Goal: Information Seeking & Learning: Find specific fact

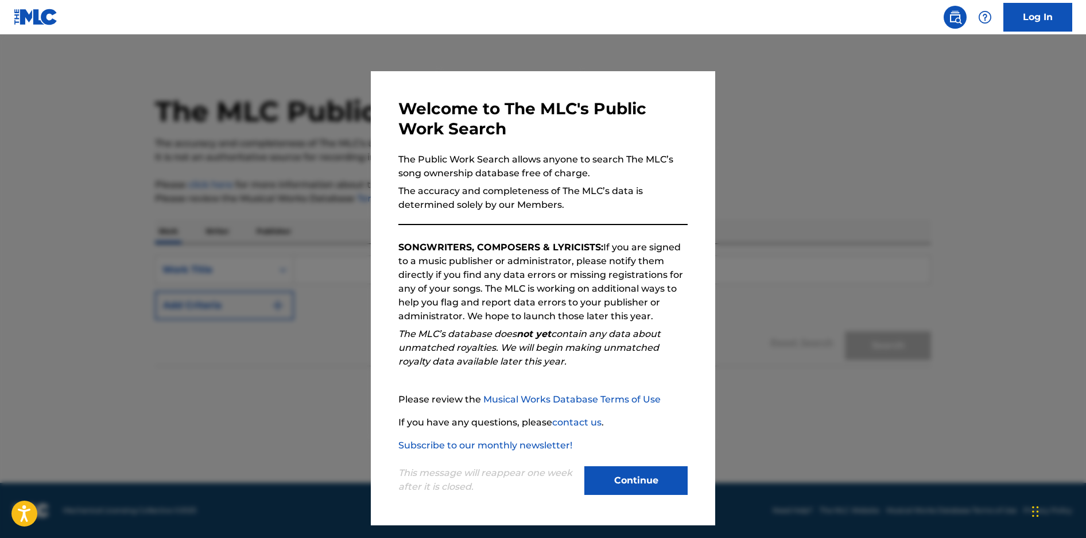
click at [629, 486] on button "Continue" at bounding box center [635, 480] width 103 height 29
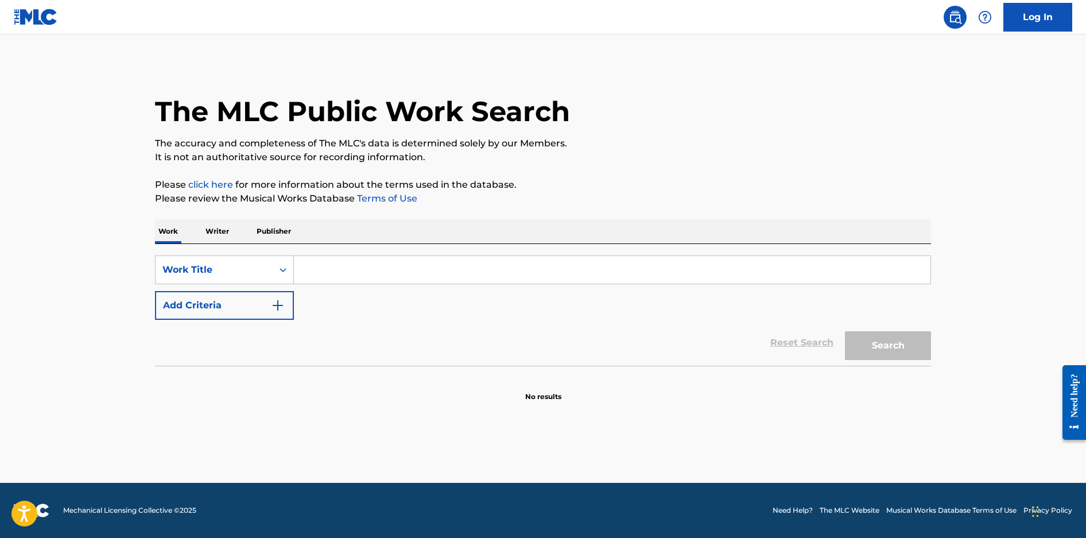
click at [340, 276] on input "Search Form" at bounding box center [612, 270] width 637 height 28
paste input "OSCILLATING PERSPECTIVE"
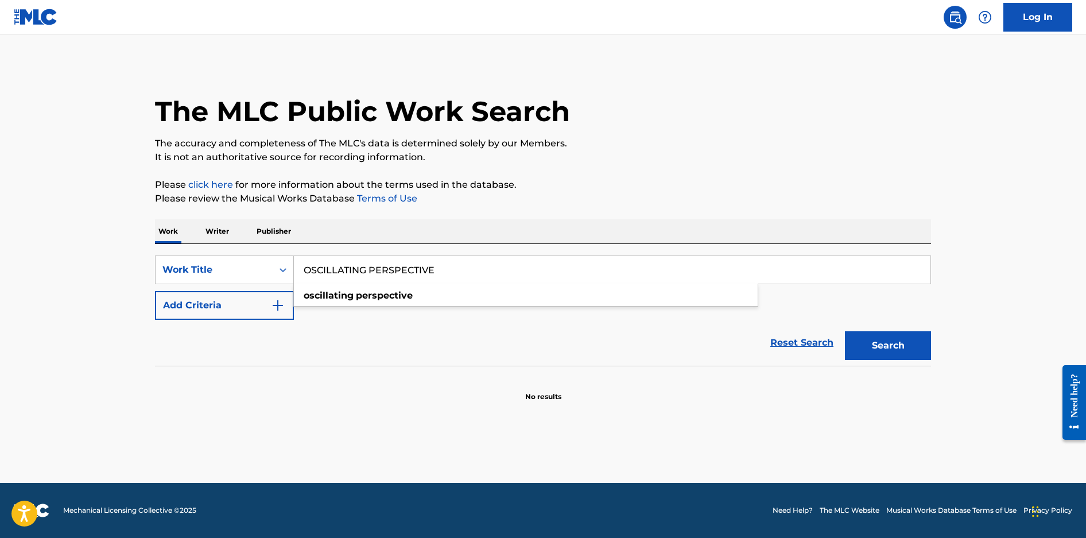
type input "OSCILLATING PERSPECTIVE"
click at [271, 307] on img "Search Form" at bounding box center [278, 306] width 14 height 14
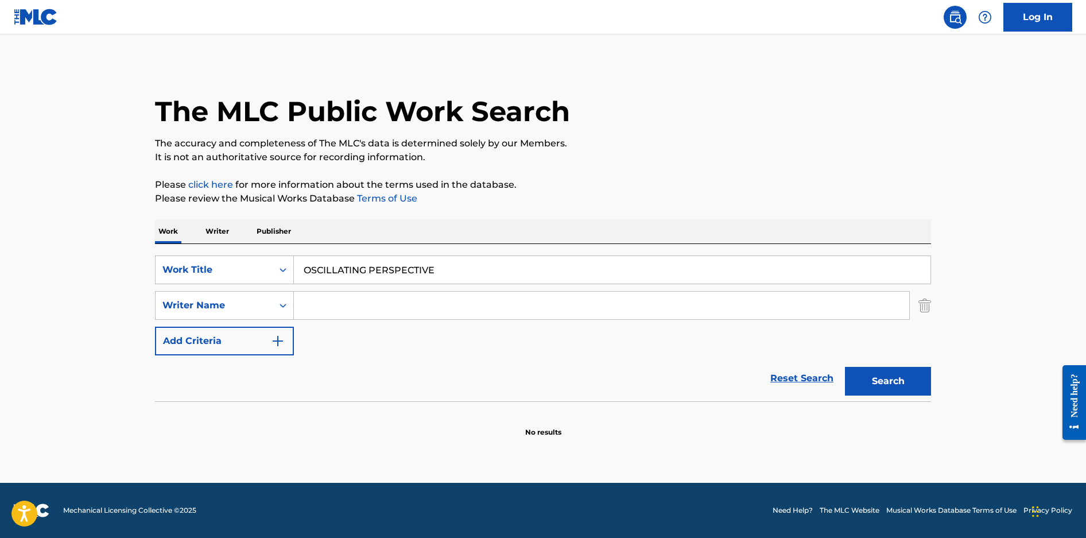
click at [333, 303] on input "Search Form" at bounding box center [601, 306] width 615 height 28
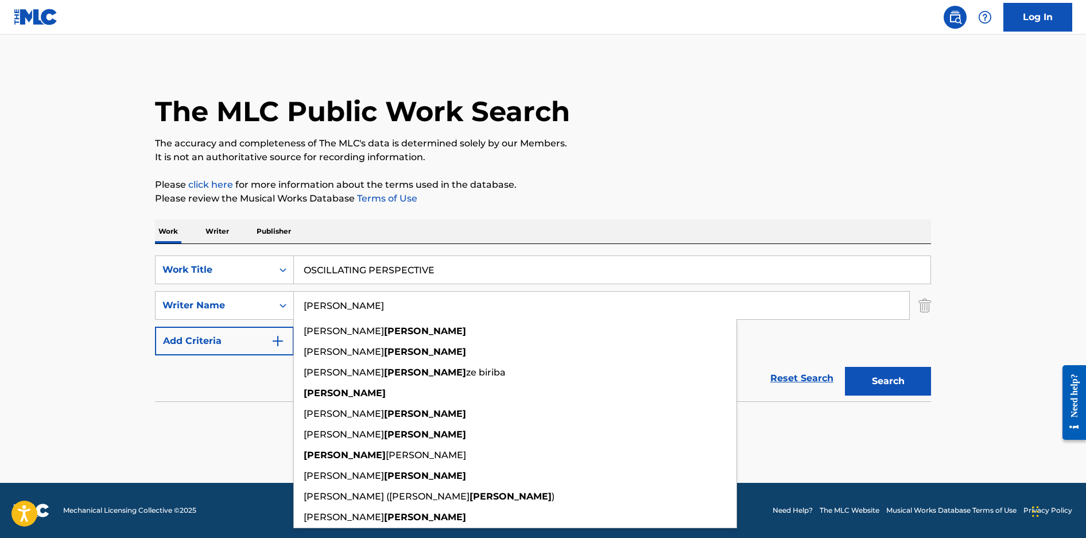
click at [340, 308] on input "deschamps" at bounding box center [601, 306] width 615 height 28
click at [366, 307] on input "deschamps" at bounding box center [601, 306] width 615 height 28
type input "deschamps"
click at [845, 367] on button "Search" at bounding box center [888, 381] width 86 height 29
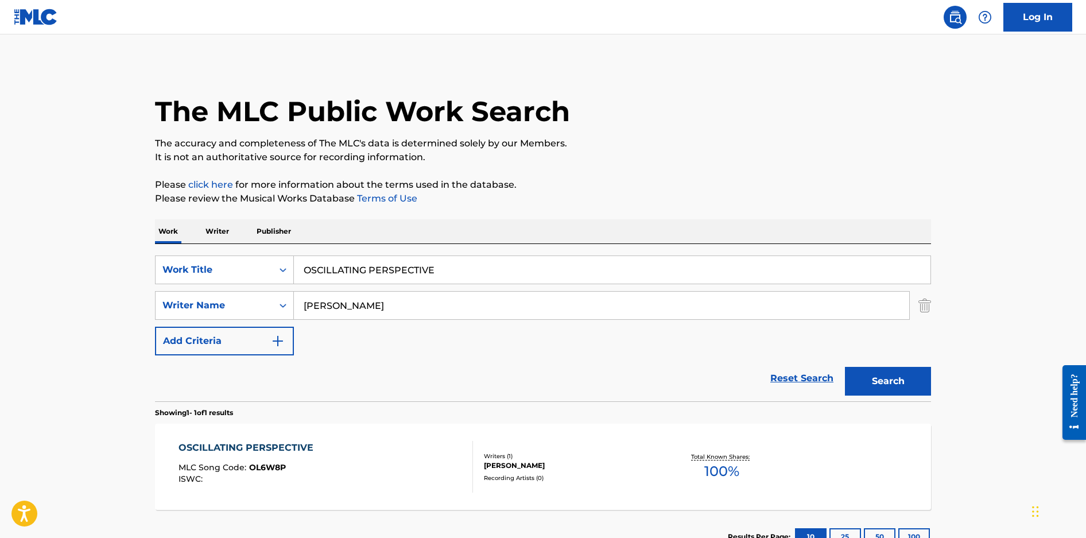
click at [370, 444] on div "OSCILLATING PERSPECTIVE MLC Song Code : OL6W8P ISWC :" at bounding box center [326, 467] width 295 height 52
